Goal: Transaction & Acquisition: Purchase product/service

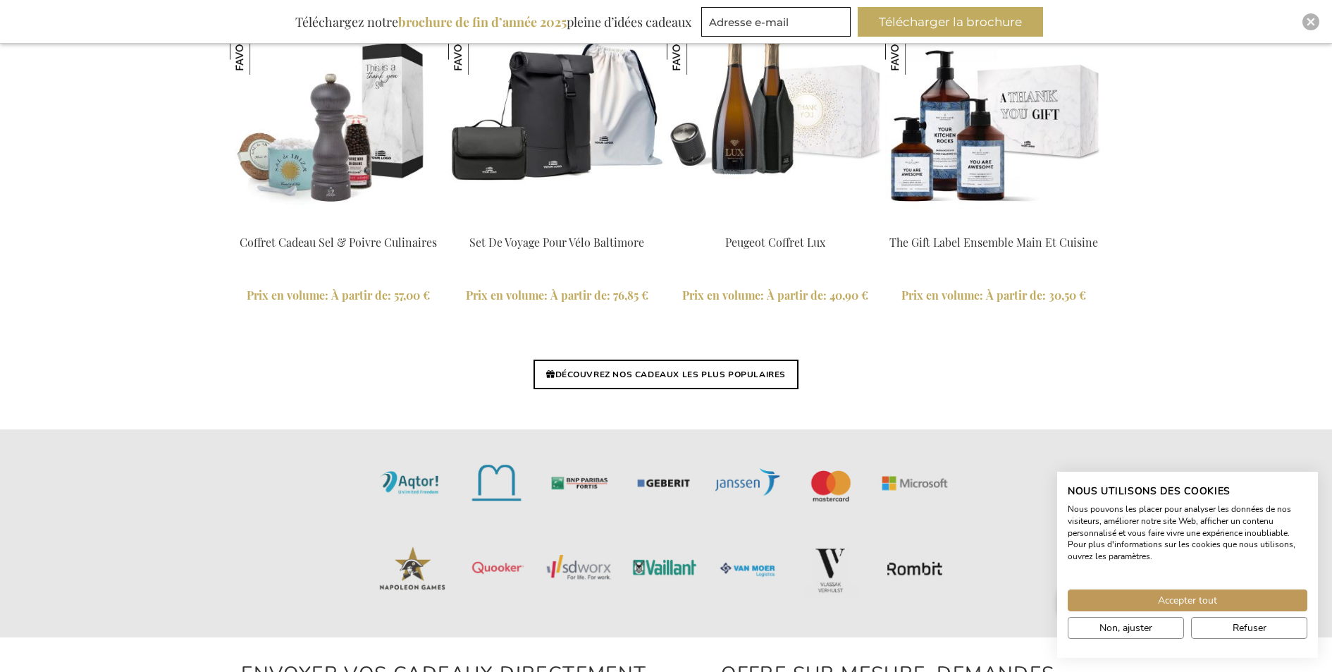
scroll to position [3287, 0]
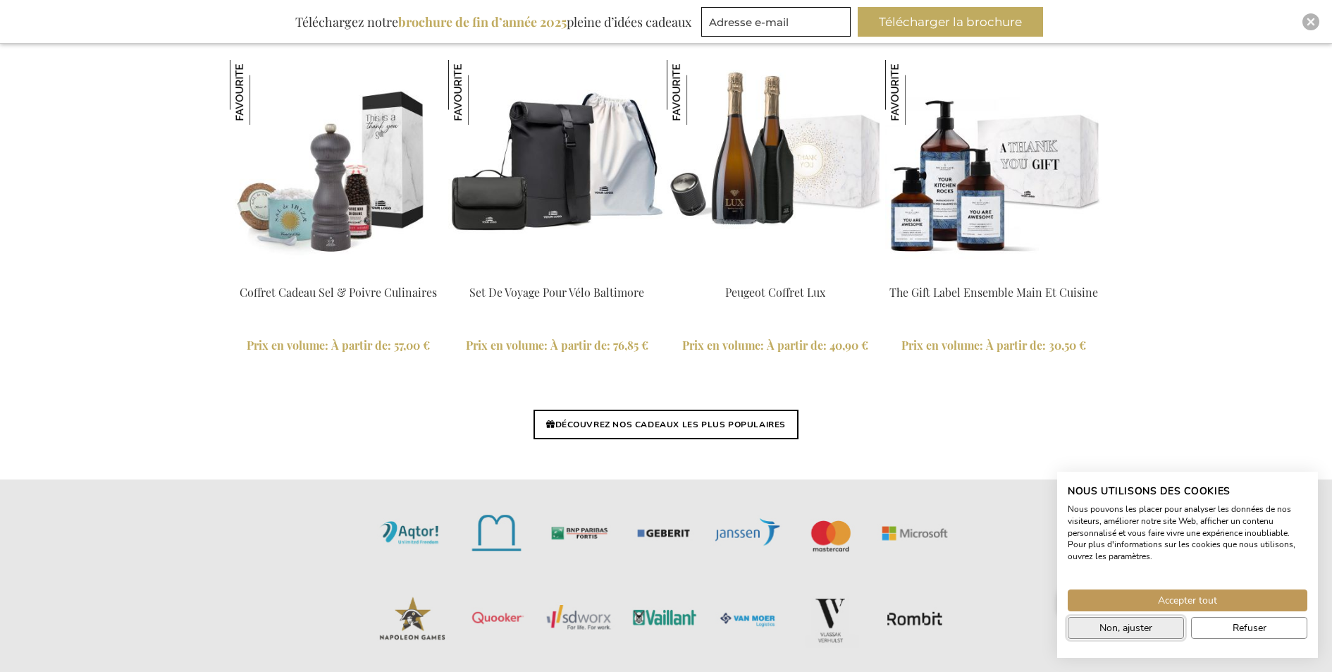
click at [1150, 627] on span "Non, ajuster" at bounding box center [1126, 627] width 53 height 15
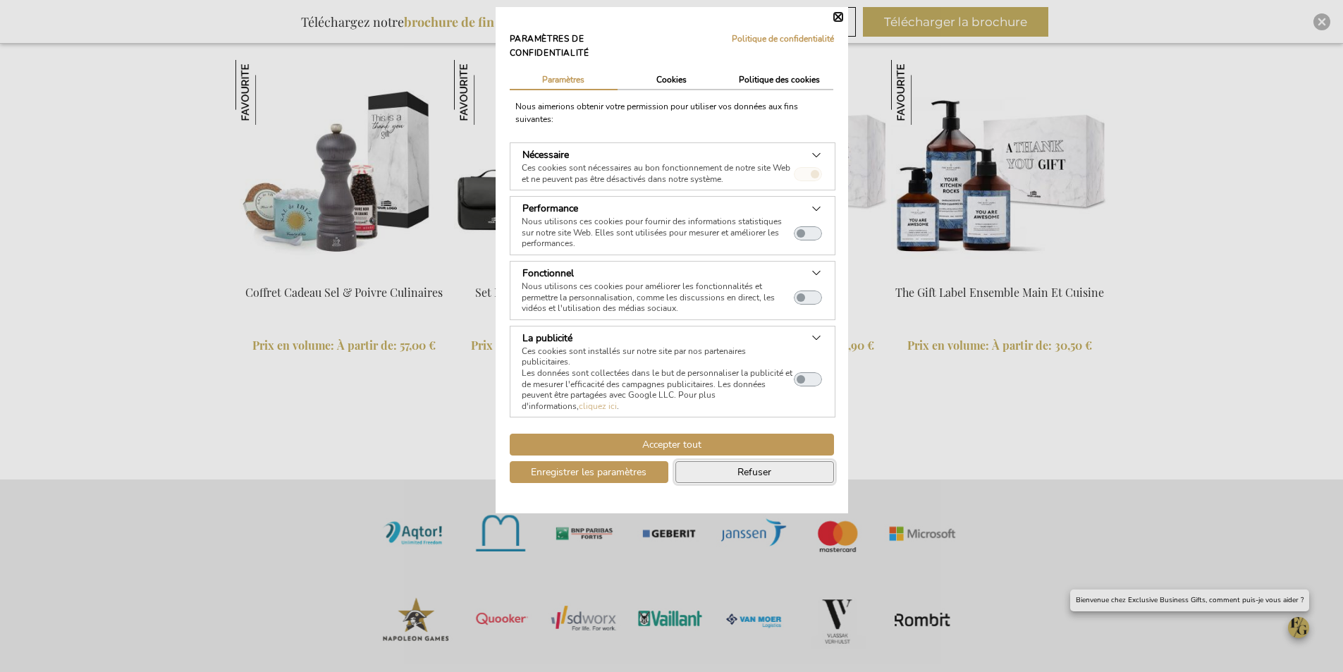
click at [708, 477] on button "Refuser" at bounding box center [754, 472] width 159 height 22
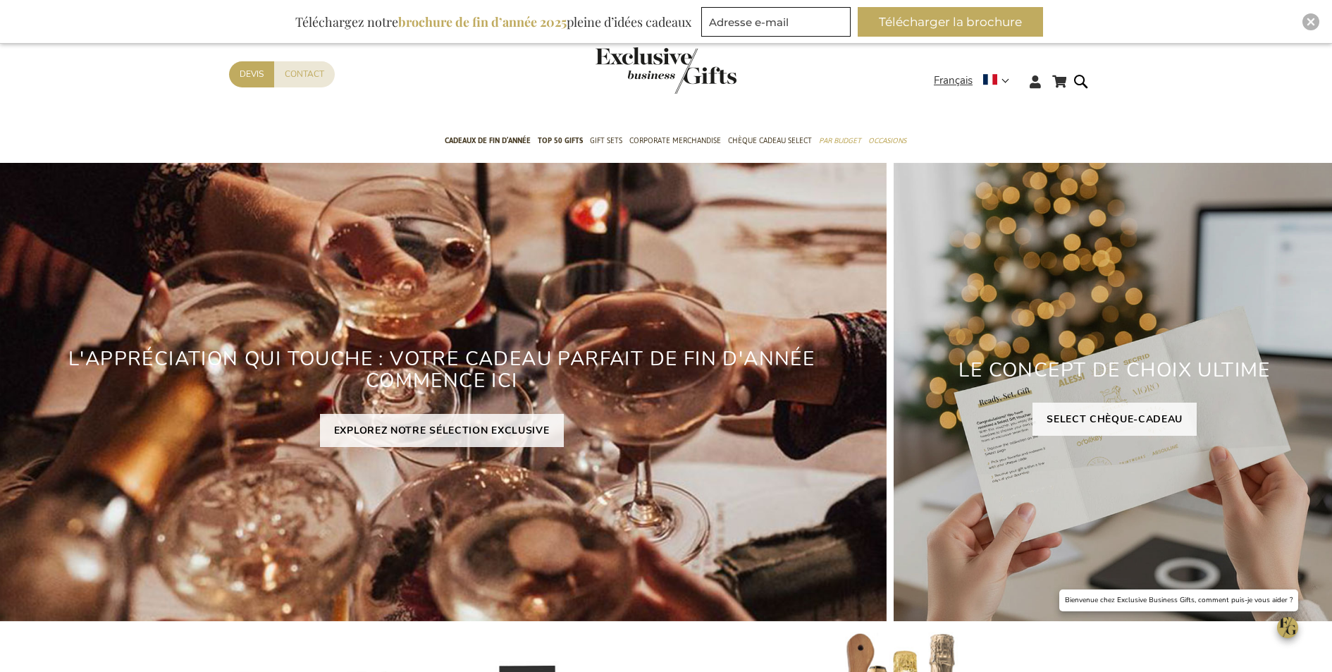
scroll to position [0, 0]
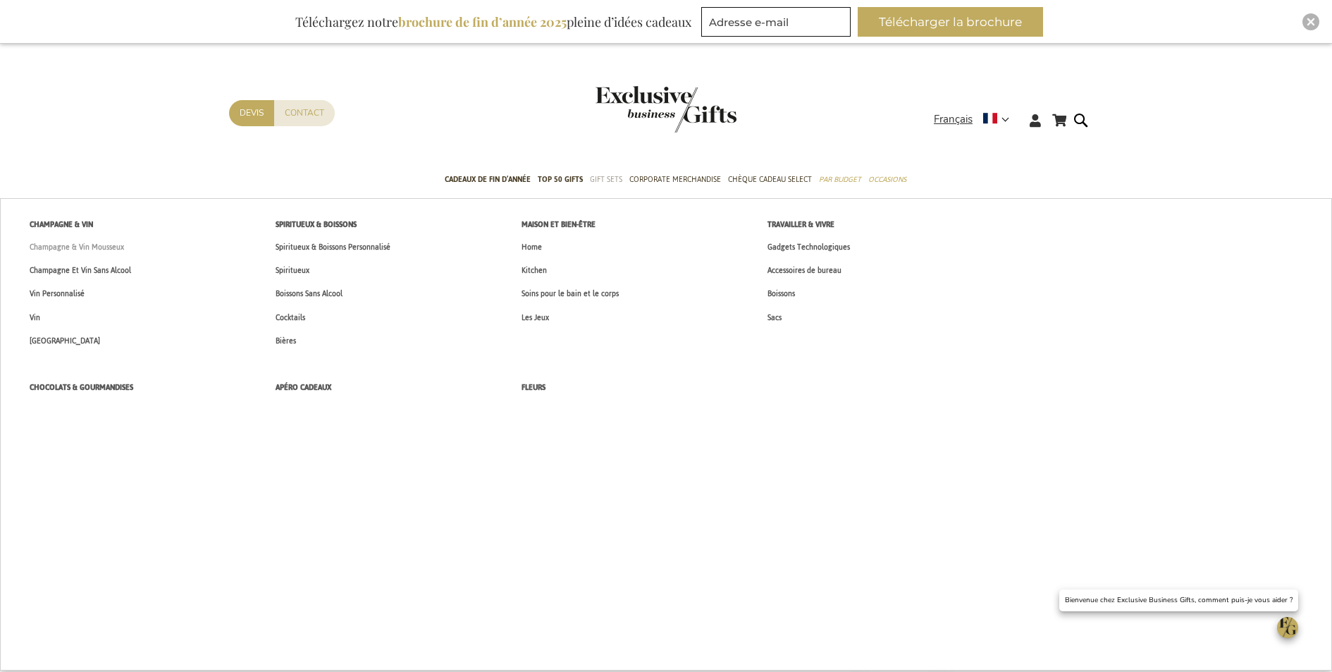
click at [96, 246] on span "Champagne & Vin Mousseux" at bounding box center [77, 247] width 94 height 15
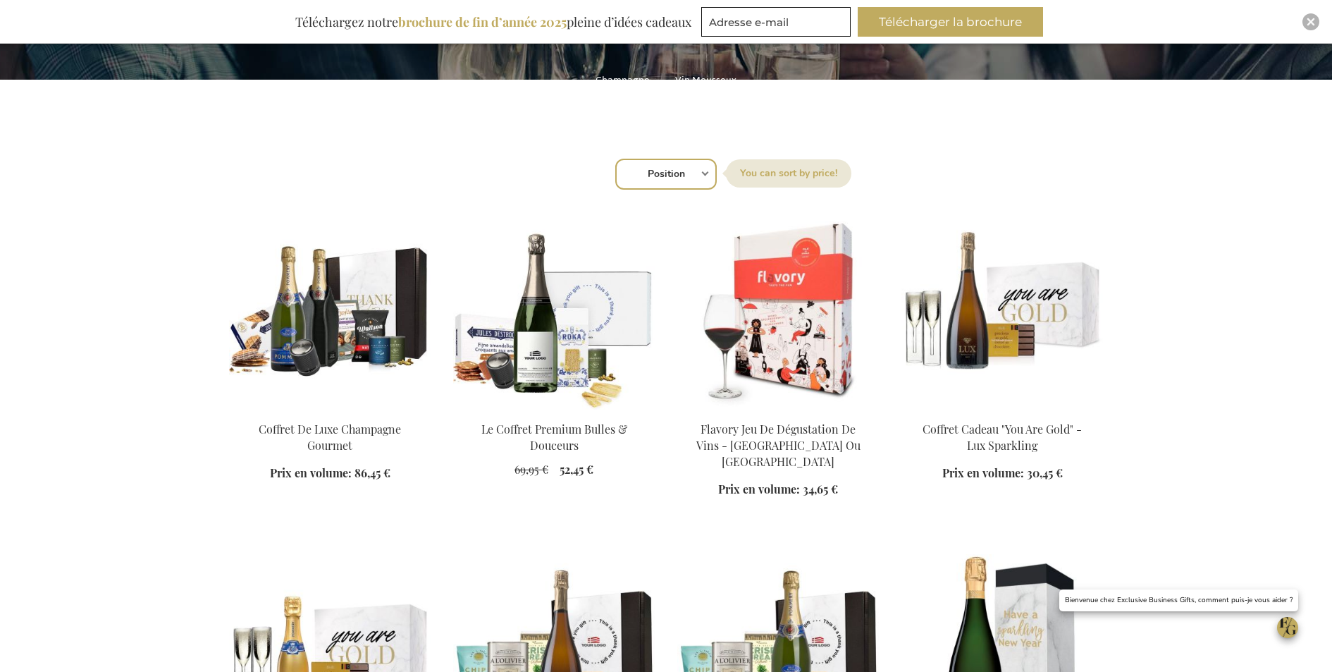
scroll to position [402, 0]
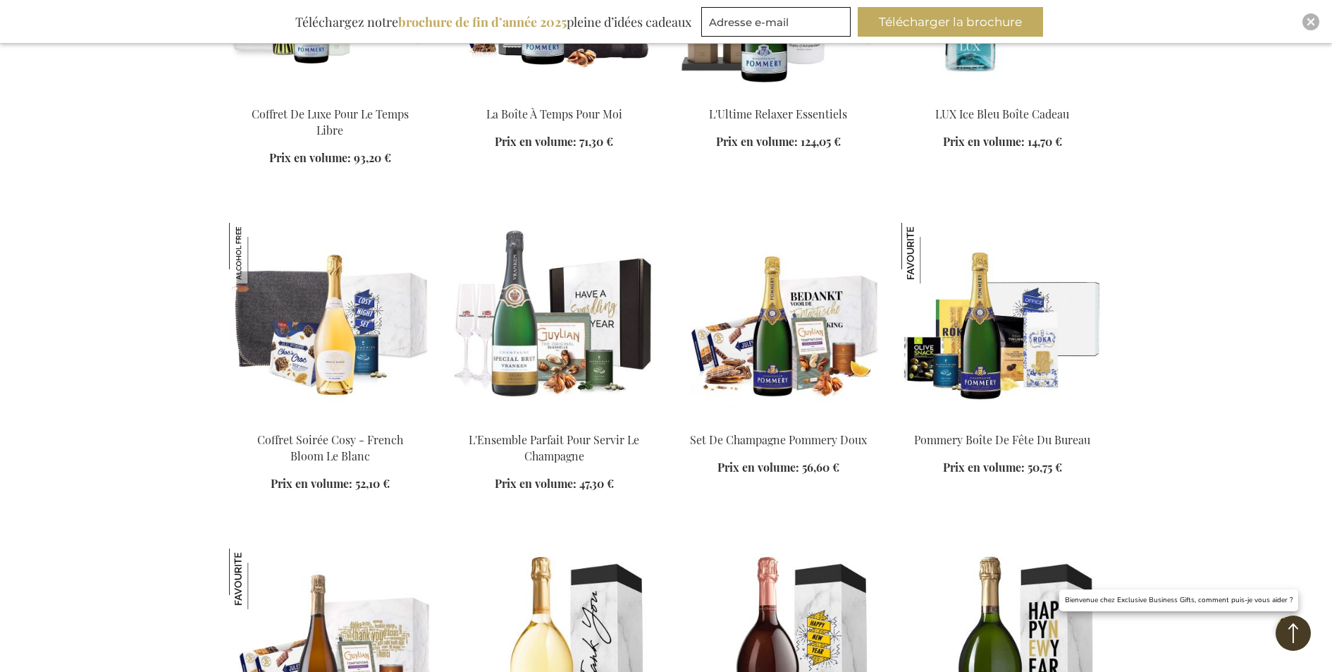
scroll to position [3008, 0]
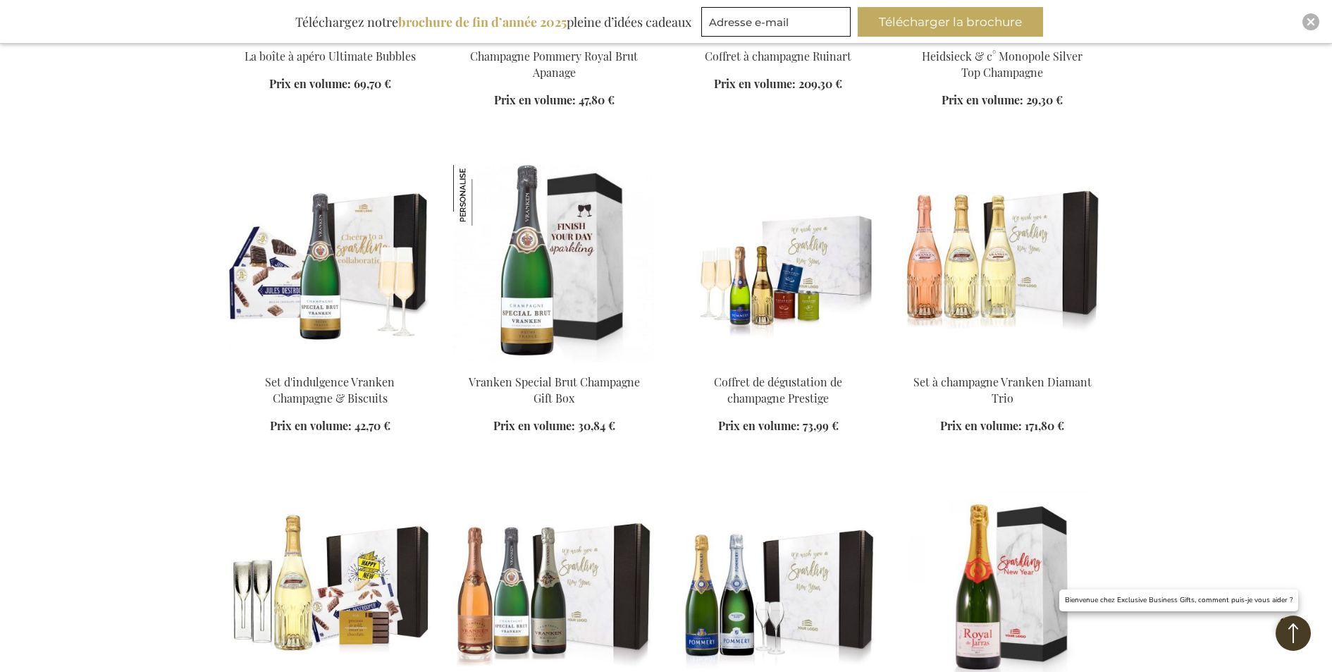
scroll to position [5031, 0]
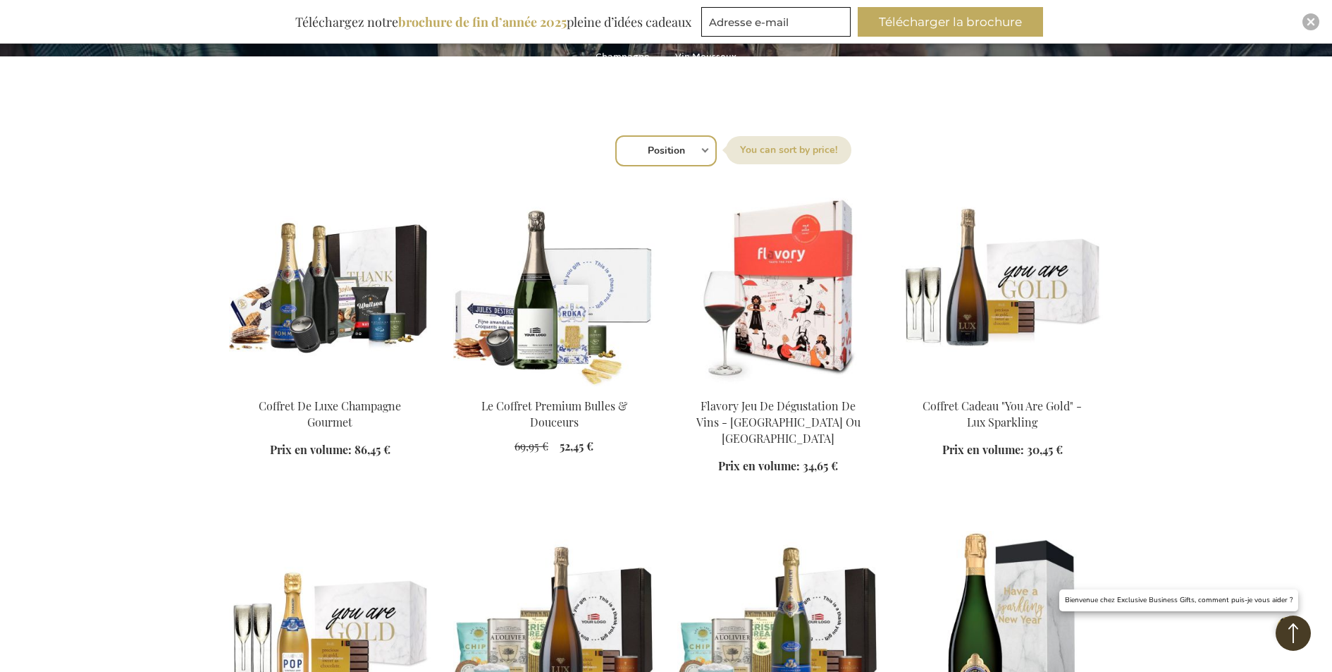
scroll to position [94, 0]
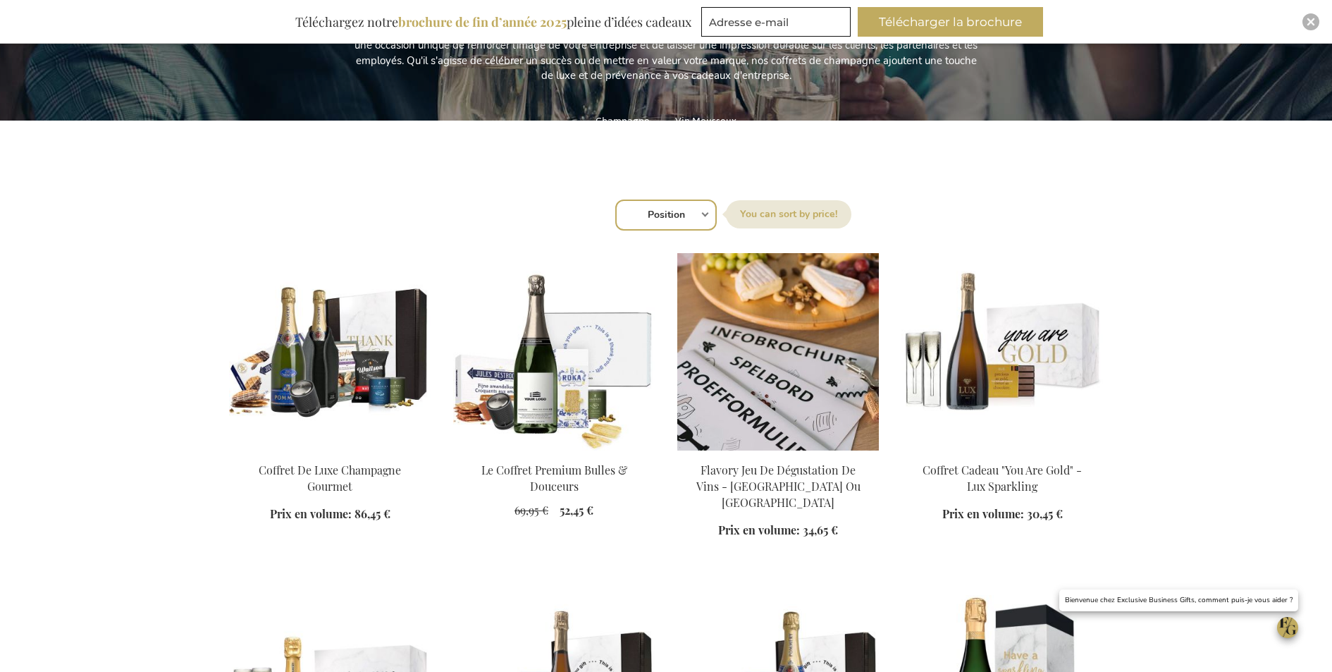
scroll to position [360, 0]
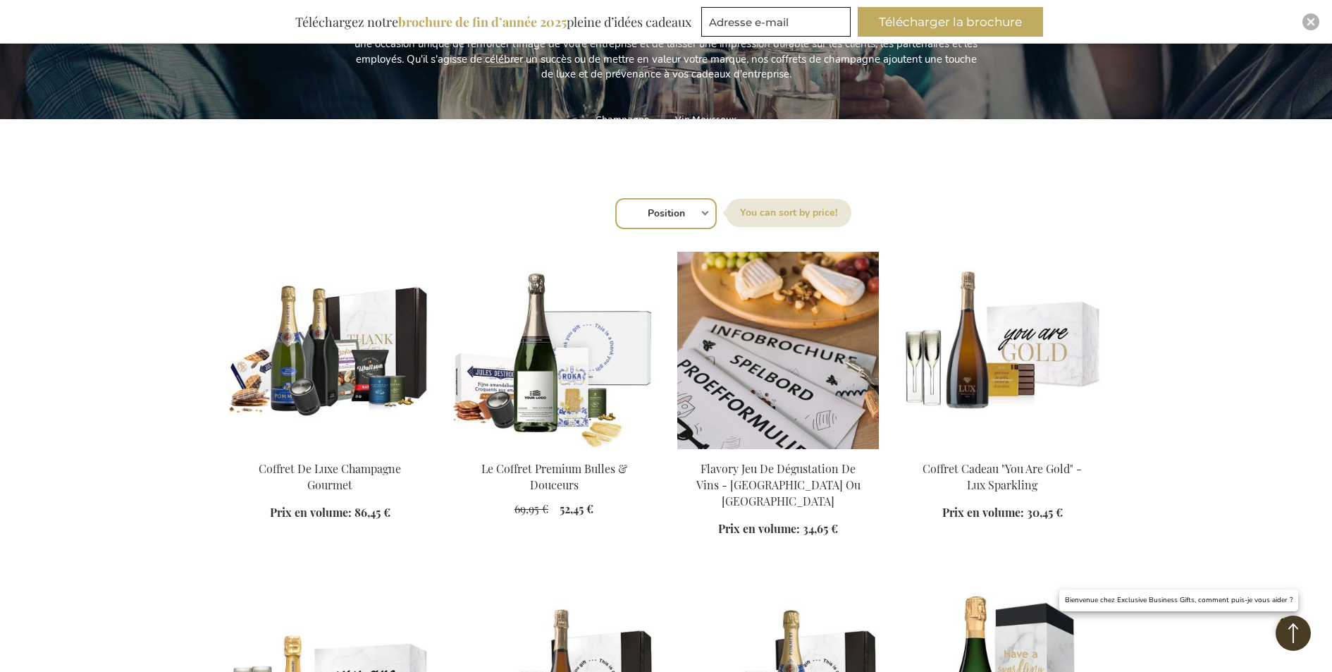
click at [816, 414] on img at bounding box center [778, 350] width 202 height 197
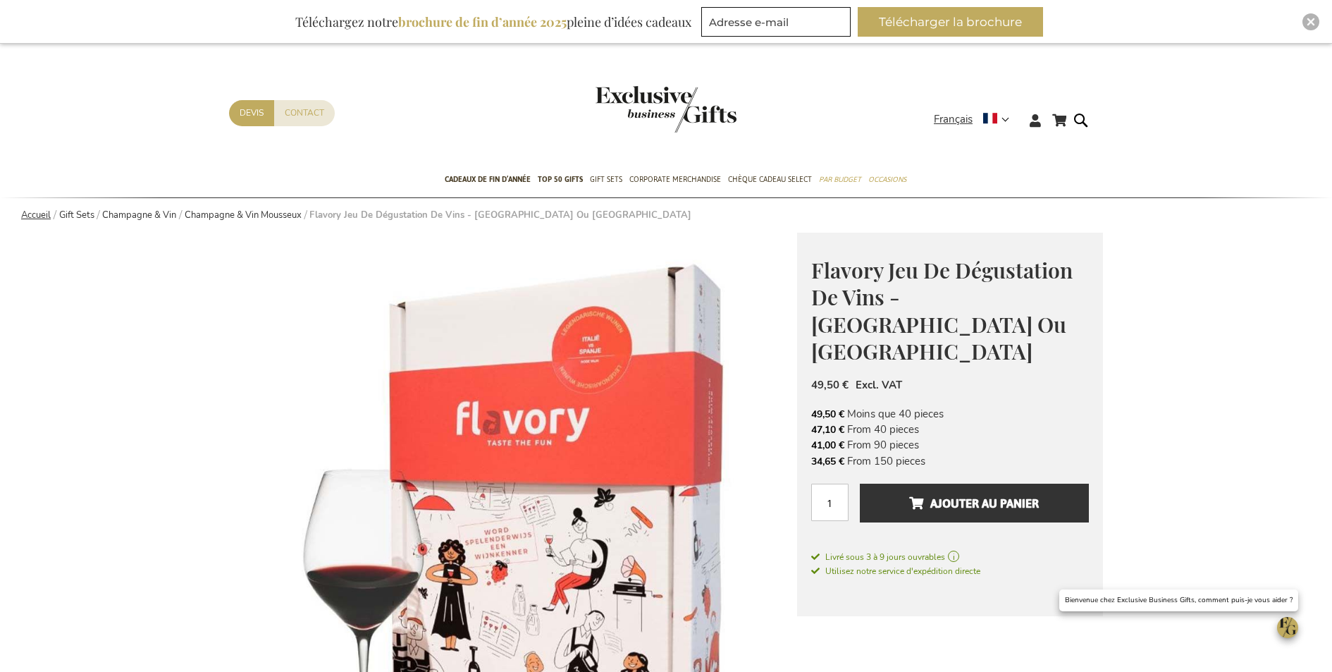
click at [35, 214] on link "Accueil" at bounding box center [36, 215] width 30 height 13
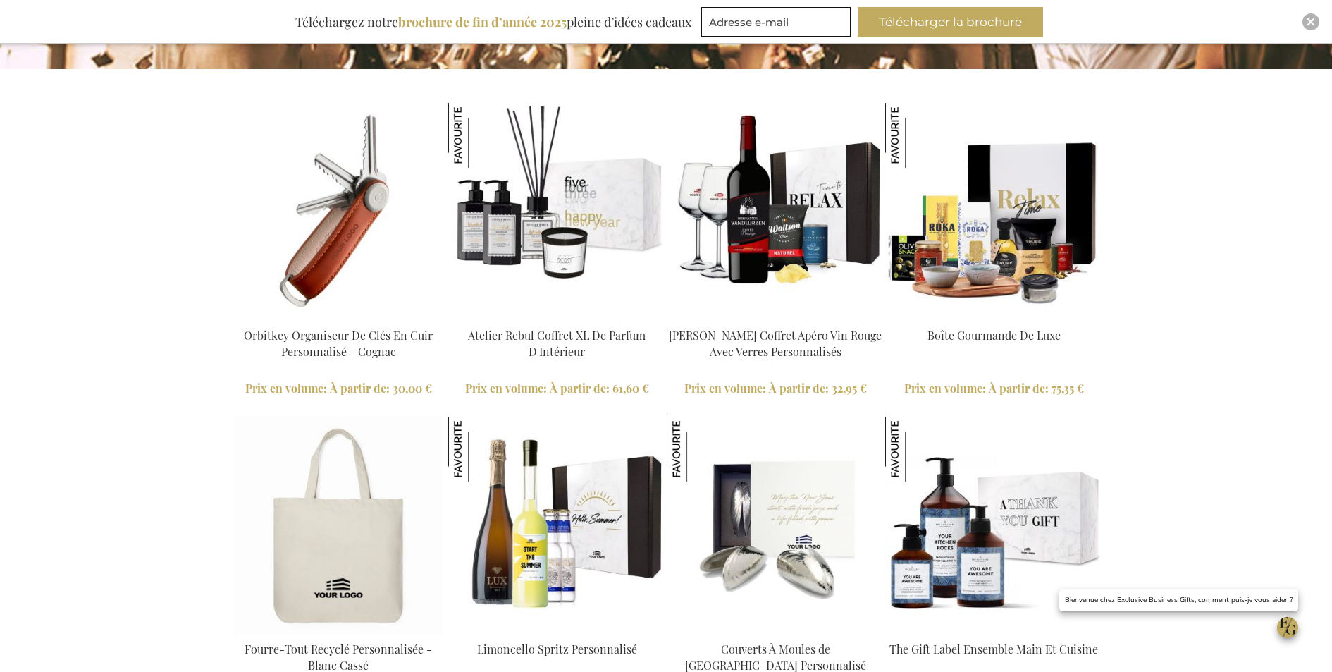
scroll to position [1211, 0]
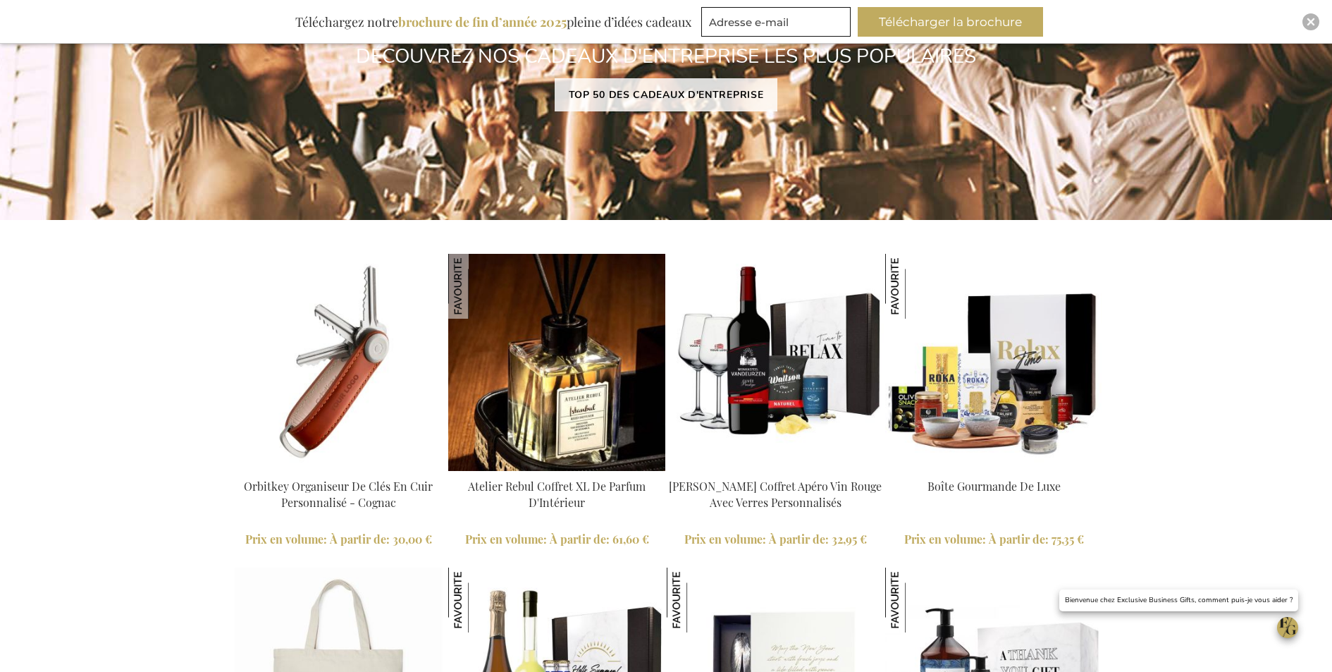
click at [637, 369] on img at bounding box center [556, 362] width 217 height 217
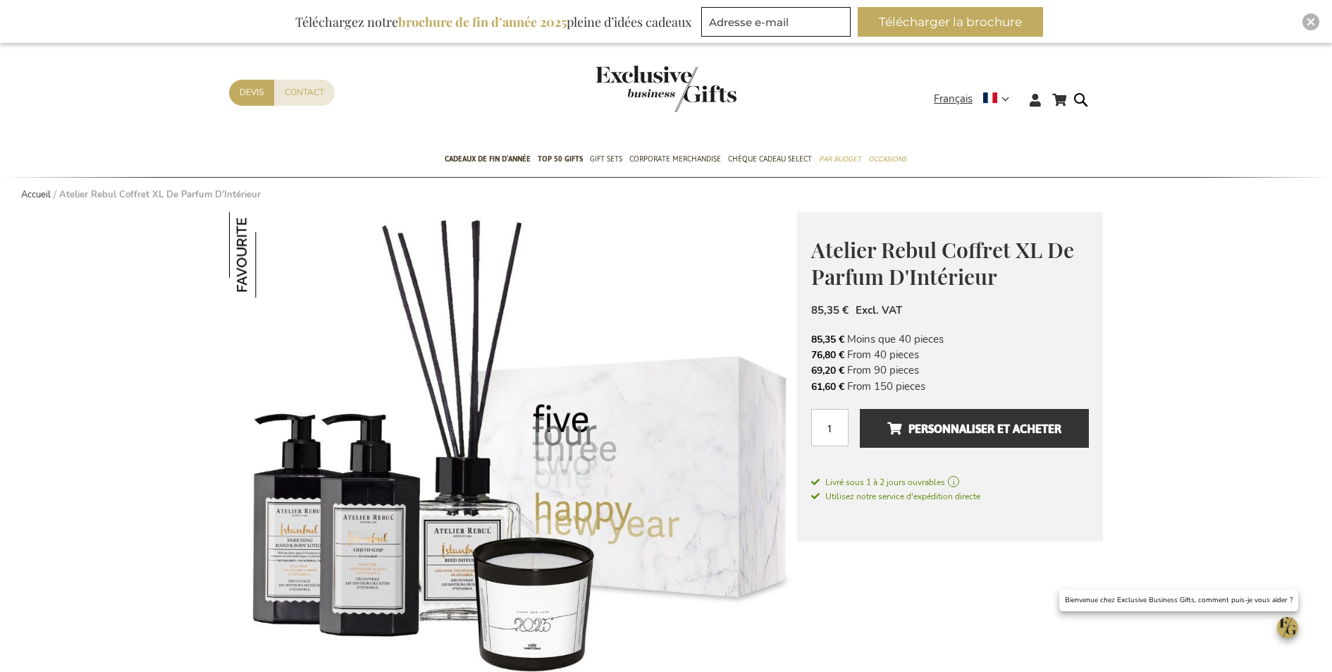
scroll to position [288, 0]
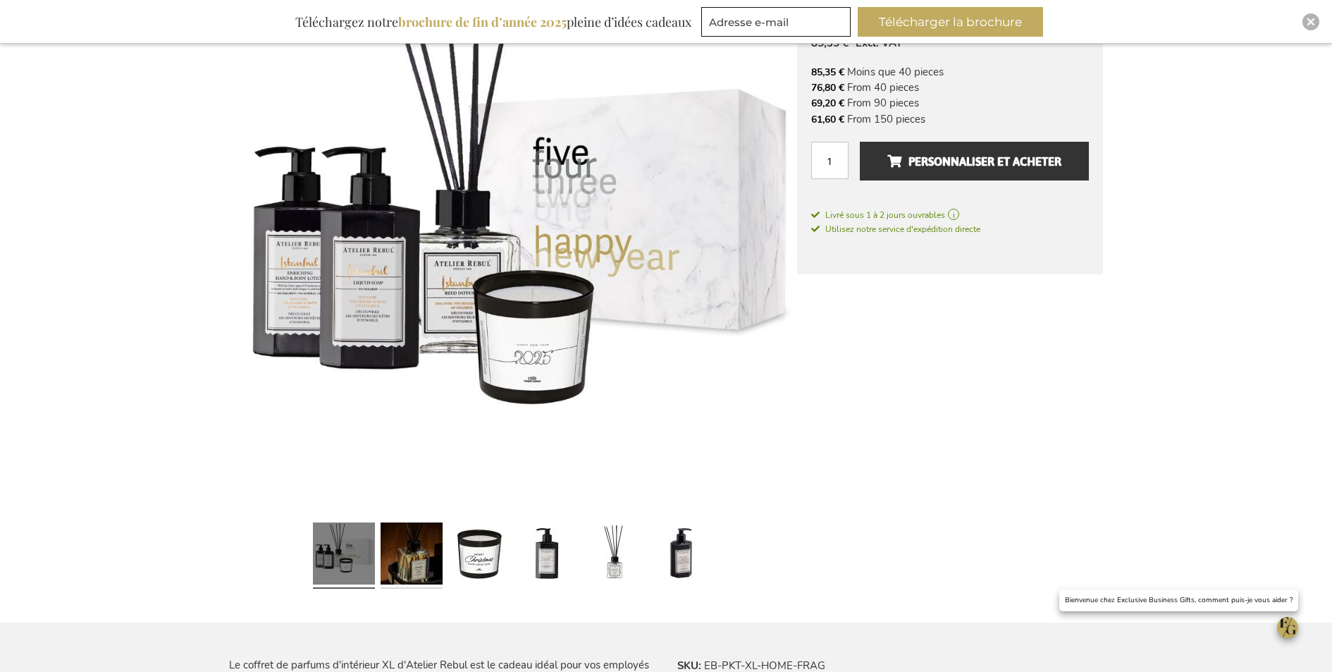
click at [426, 554] on link at bounding box center [412, 556] width 62 height 78
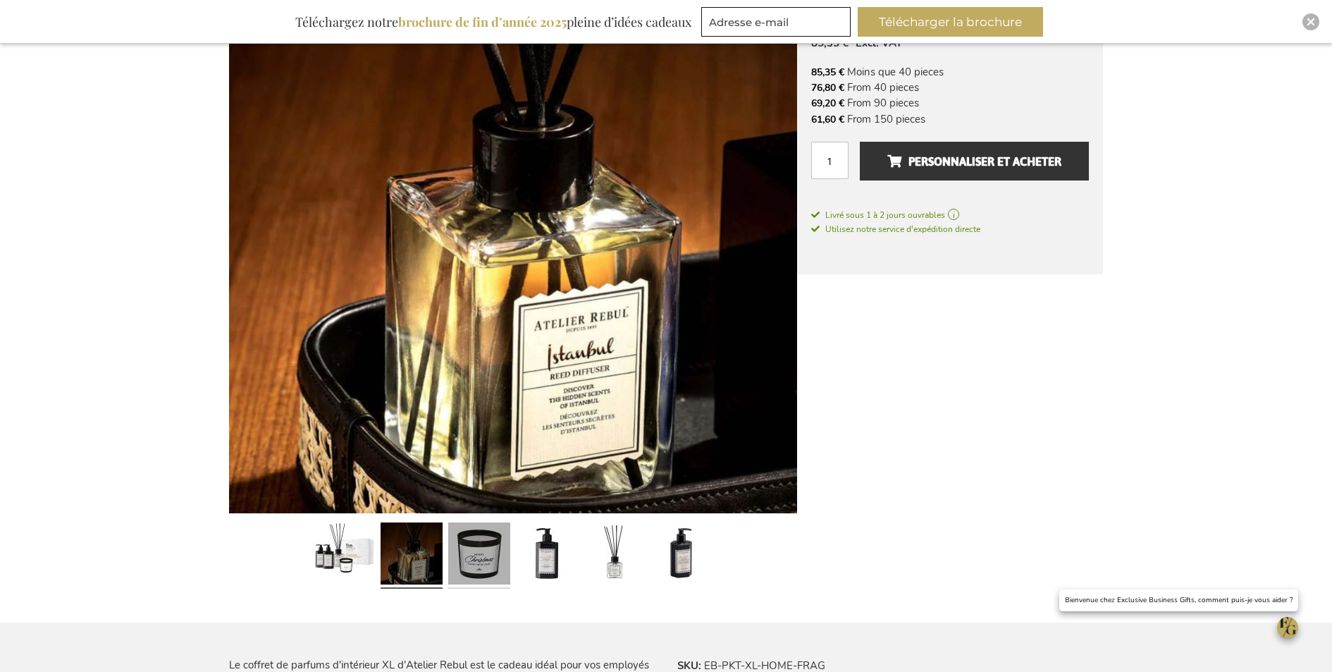
click at [482, 561] on link at bounding box center [479, 556] width 62 height 78
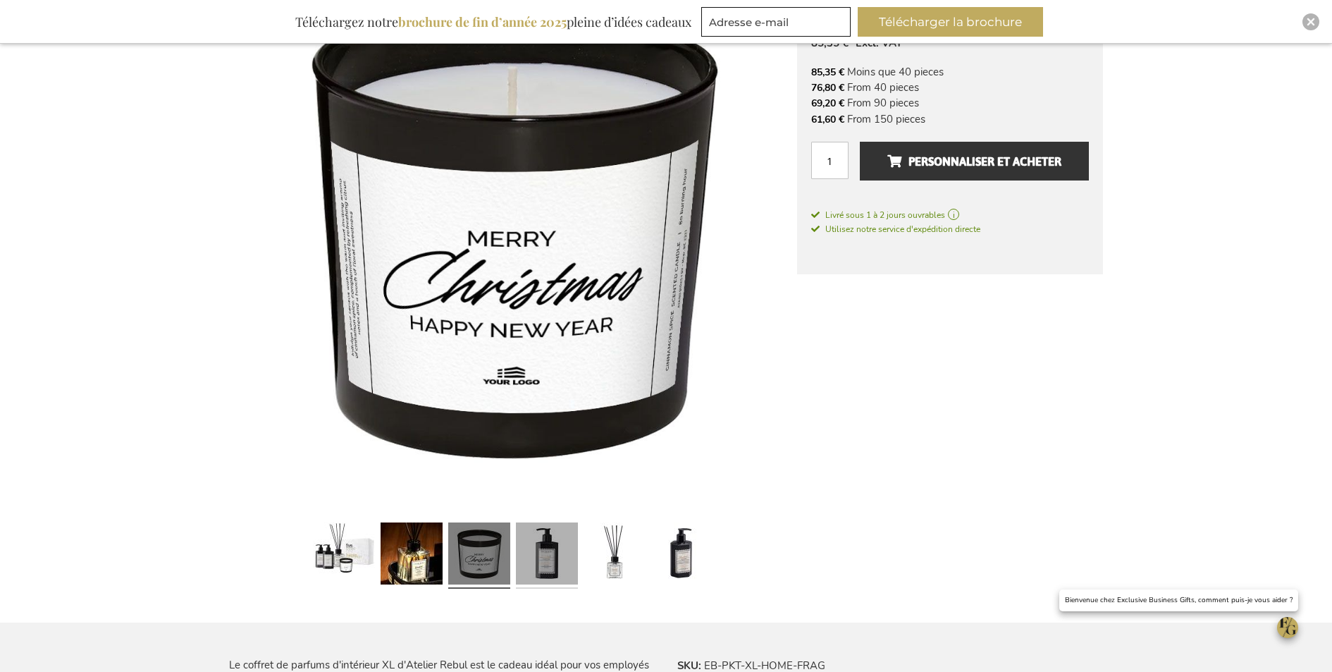
click at [544, 549] on link at bounding box center [547, 556] width 62 height 78
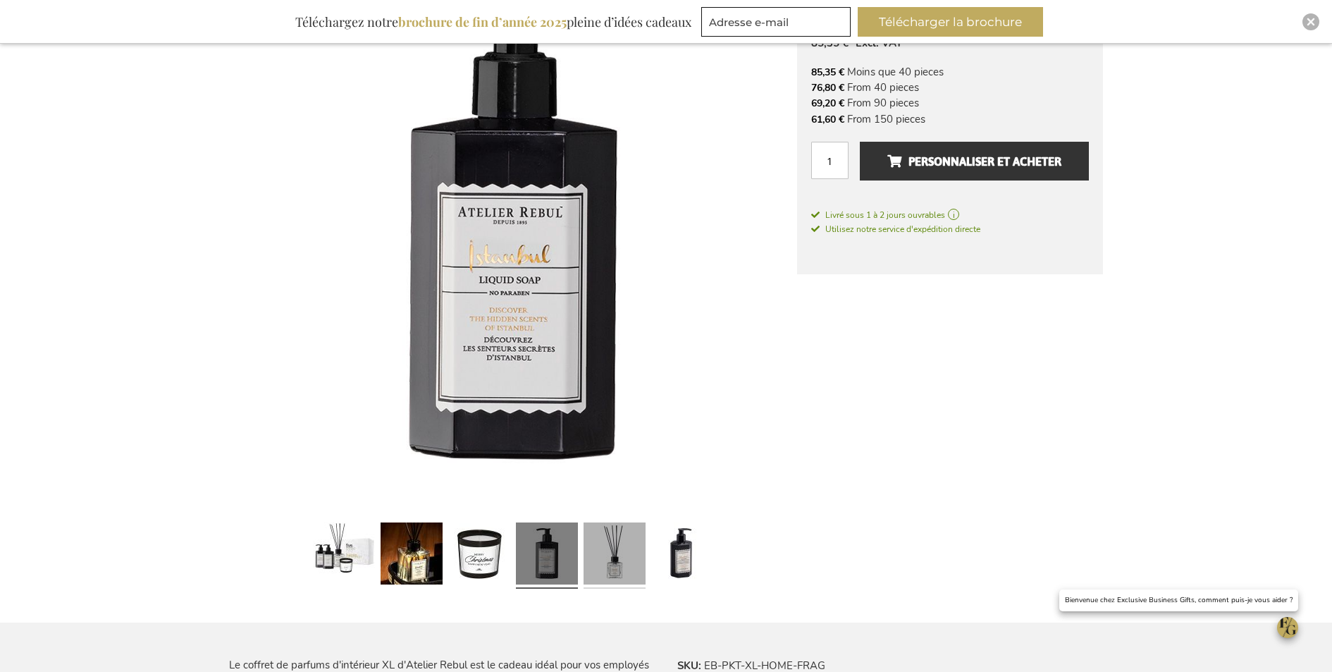
click at [603, 549] on link at bounding box center [615, 556] width 62 height 78
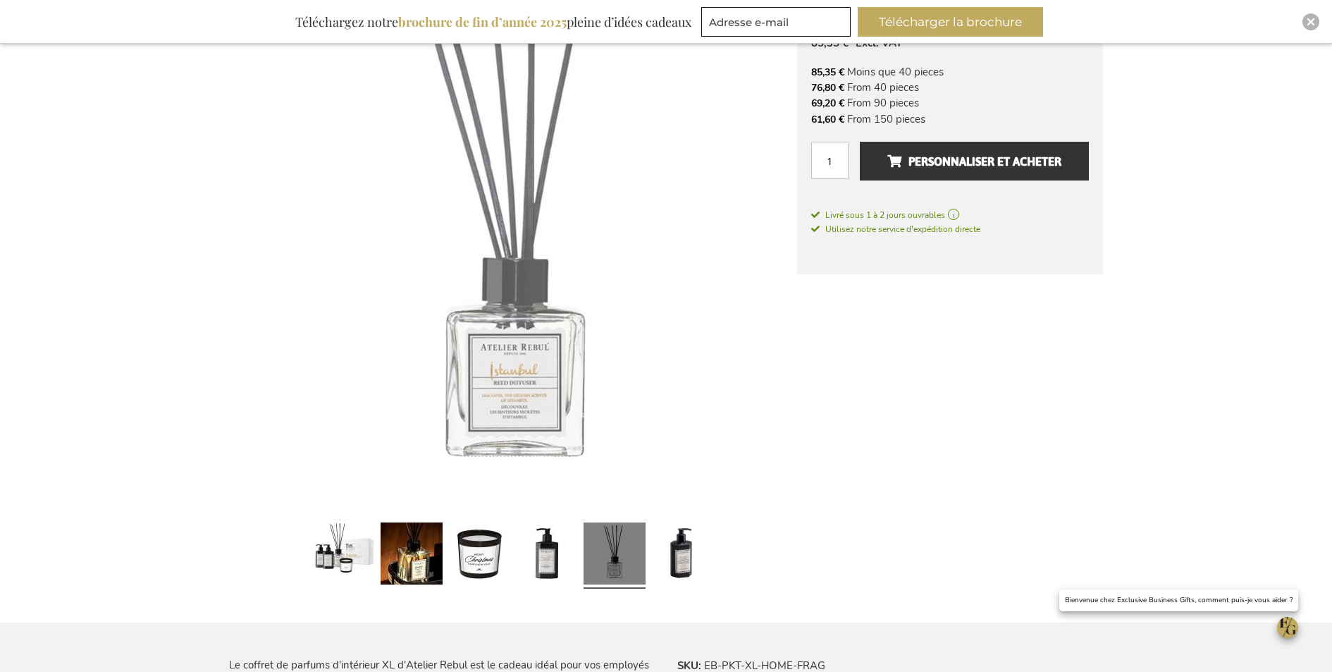
click at [641, 551] on link at bounding box center [615, 556] width 62 height 78
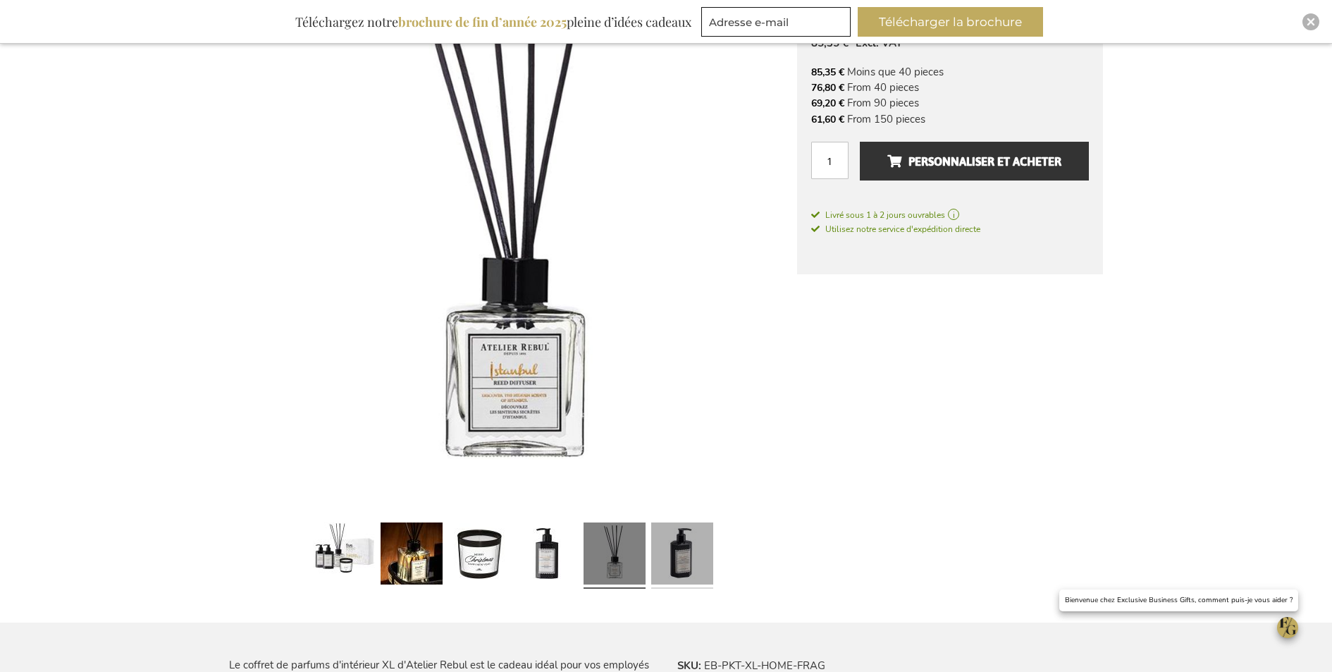
click at [682, 550] on link at bounding box center [682, 556] width 62 height 78
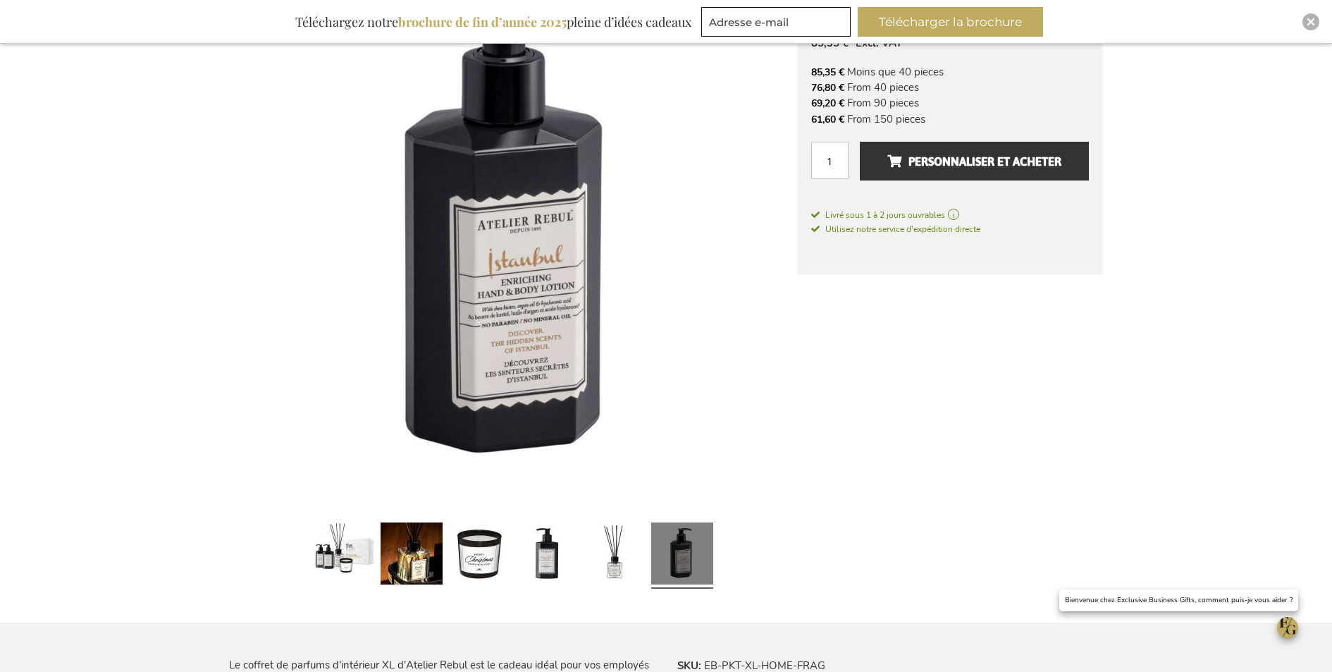
scroll to position [0, 0]
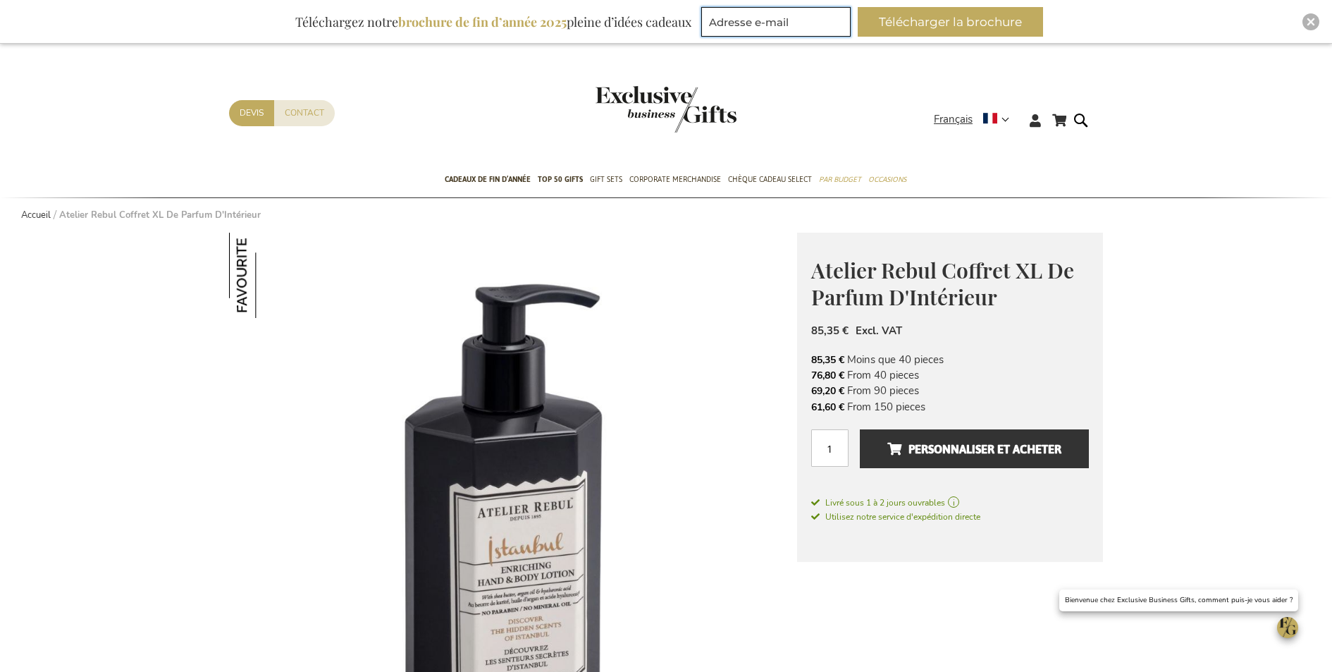
click at [787, 25] on input "Adresse e-mail" at bounding box center [775, 22] width 149 height 30
click at [945, 23] on button "Télécharger la brochure" at bounding box center [950, 22] width 185 height 30
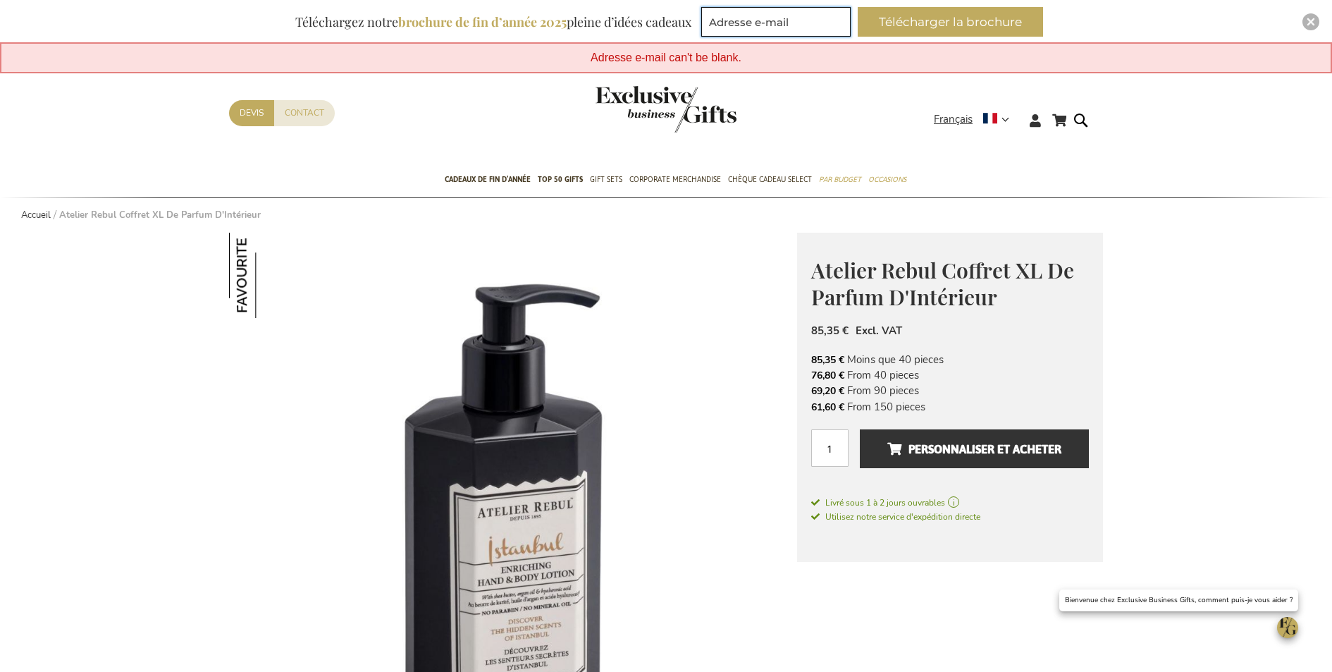
click at [754, 24] on input "Adresse e-mail" at bounding box center [775, 22] width 149 height 30
click at [297, 116] on link "Contact" at bounding box center [304, 113] width 61 height 26
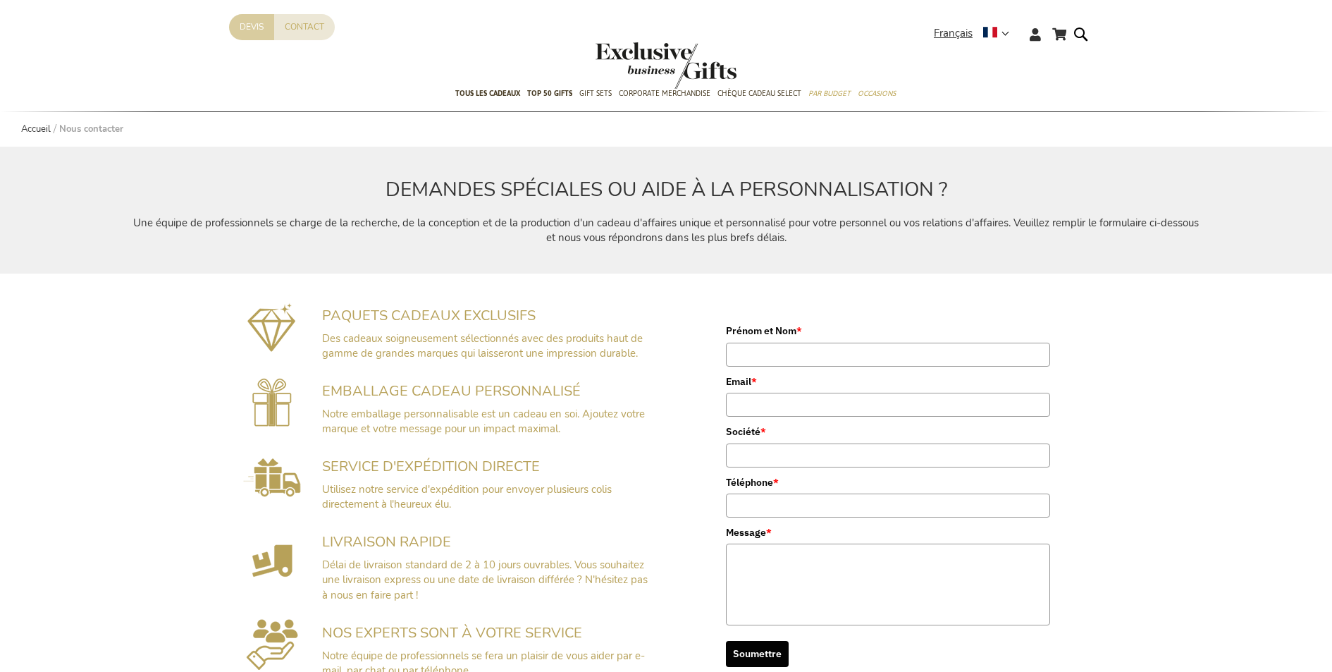
click at [252, 36] on header "Mon panier Allez au contenu Contact Devis Langue [DEMOGRAPHIC_DATA] x Sélection…" at bounding box center [666, 38] width 1332 height 77
